Goal: Task Accomplishment & Management: Manage account settings

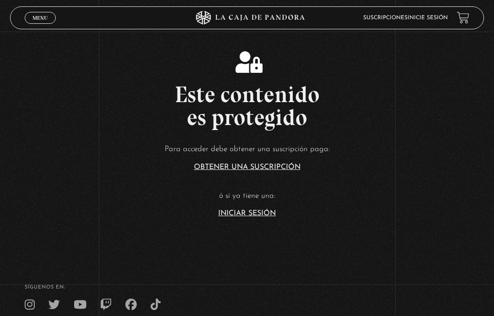
click at [263, 217] on article "Para acceder debe obtener una suscripción paga: Obtener una suscripción ó si ya…" at bounding box center [247, 179] width 494 height 75
click at [236, 217] on link "Iniciar Sesión" at bounding box center [247, 213] width 58 height 7
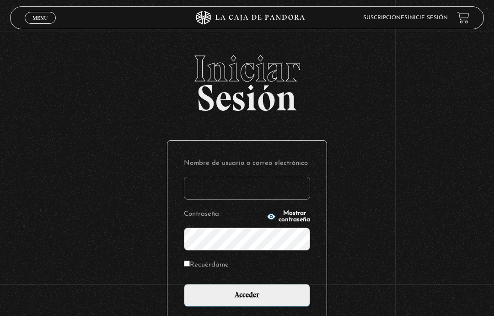
type input "dalialugocastro@gmail.com"
click at [239, 215] on p "Contraseña Mostrar contraseña" at bounding box center [247, 229] width 126 height 43
click at [267, 219] on icon "button" at bounding box center [271, 216] width 8 height 6
click at [253, 294] on input "Acceder" at bounding box center [247, 295] width 126 height 23
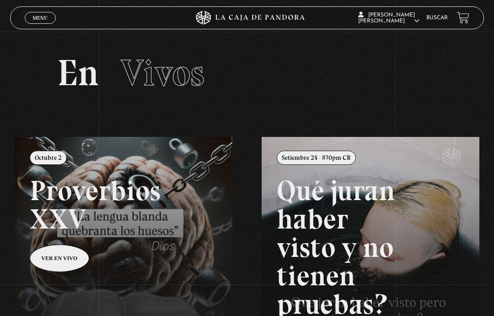
click at [62, 260] on link at bounding box center [262, 295] width 494 height 316
